Goal: Transaction & Acquisition: Purchase product/service

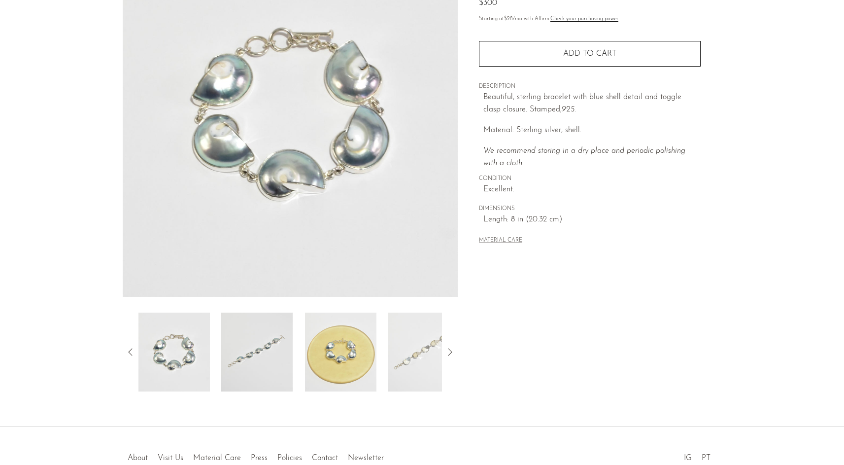
scroll to position [177, 0]
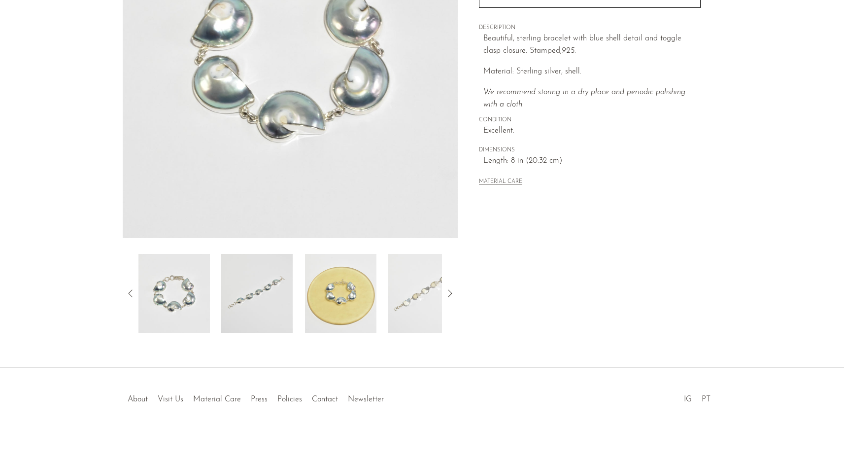
click at [339, 313] on img at bounding box center [340, 293] width 71 height 79
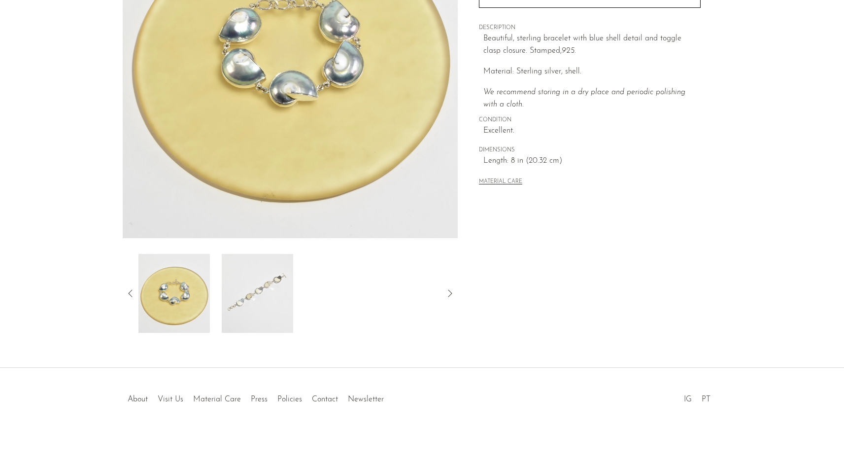
click at [252, 297] on img at bounding box center [256, 293] width 71 height 79
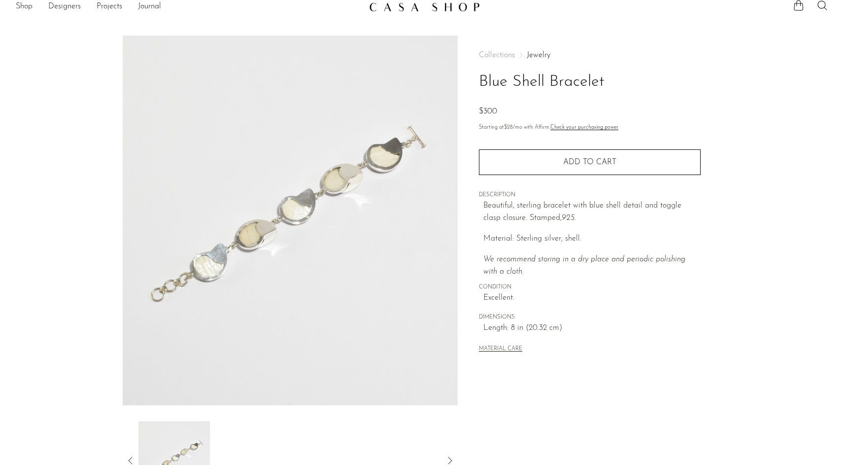
scroll to position [0, 0]
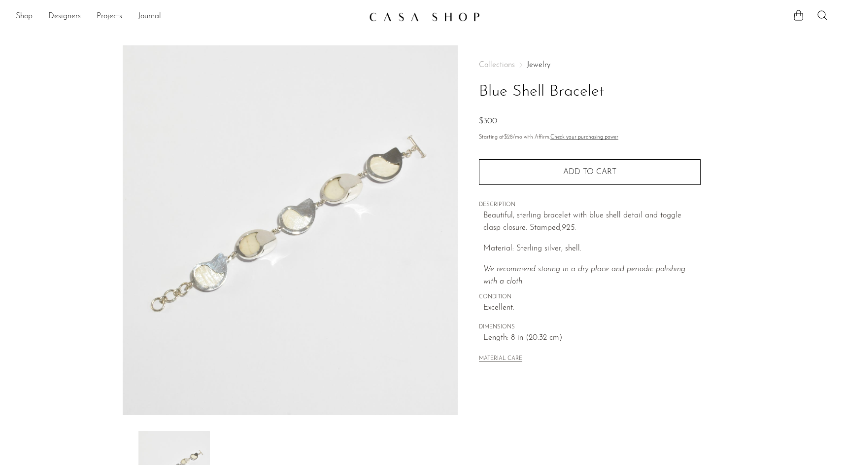
click at [20, 18] on link "Shop" at bounding box center [24, 16] width 17 height 13
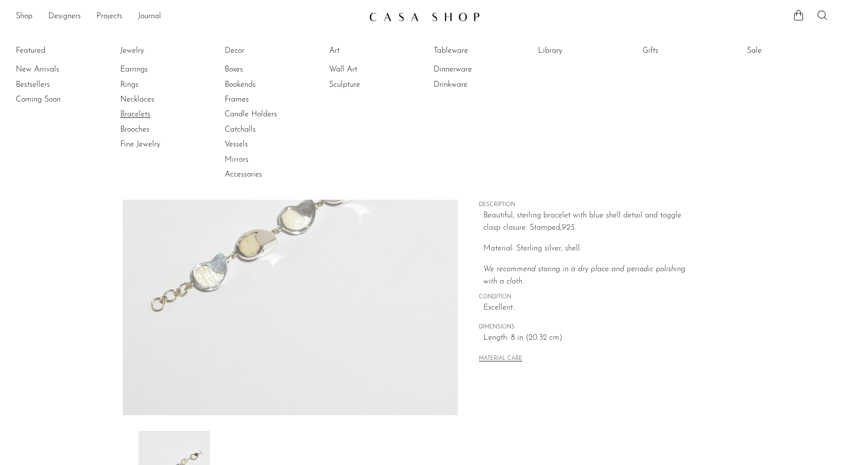
click at [137, 116] on link "Bracelets" at bounding box center [157, 114] width 74 height 11
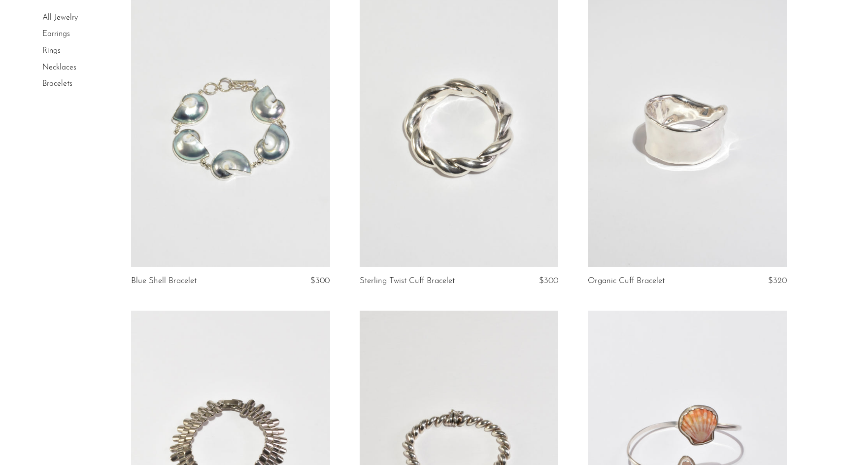
scroll to position [184, 0]
